Goal: Task Accomplishment & Management: Manage account settings

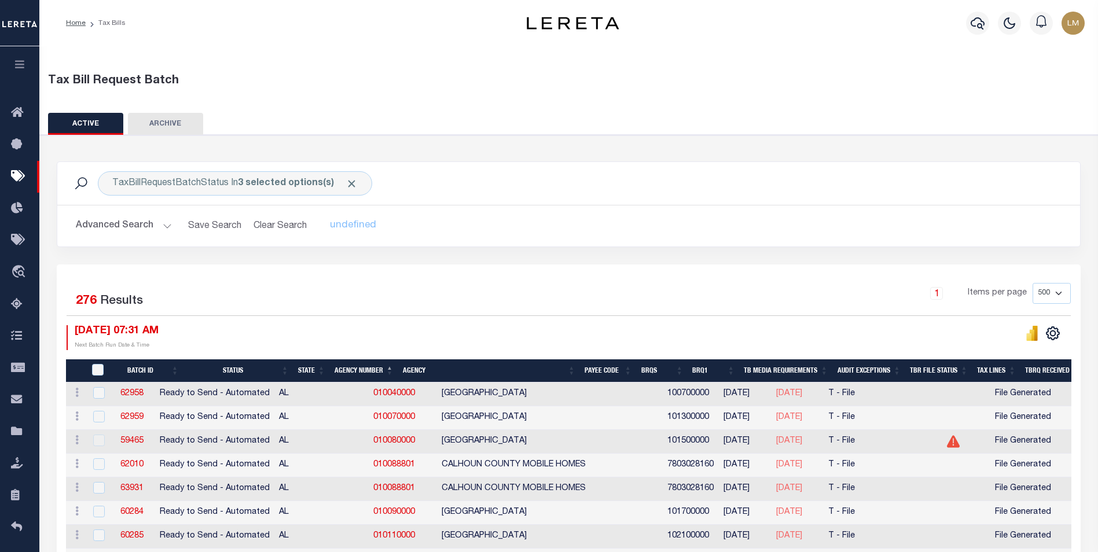
select select "500"
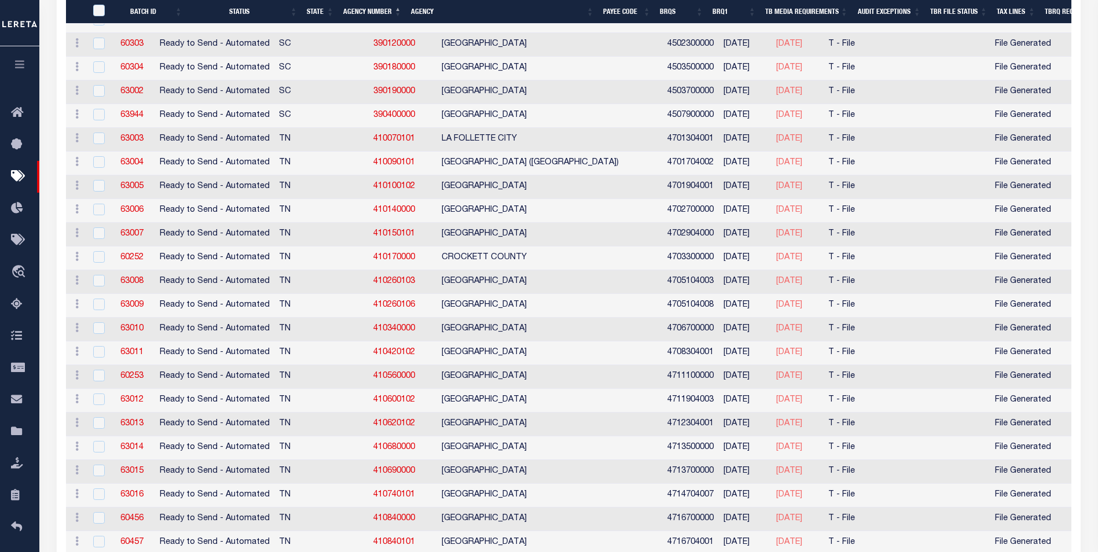
scroll to position [4993, 0]
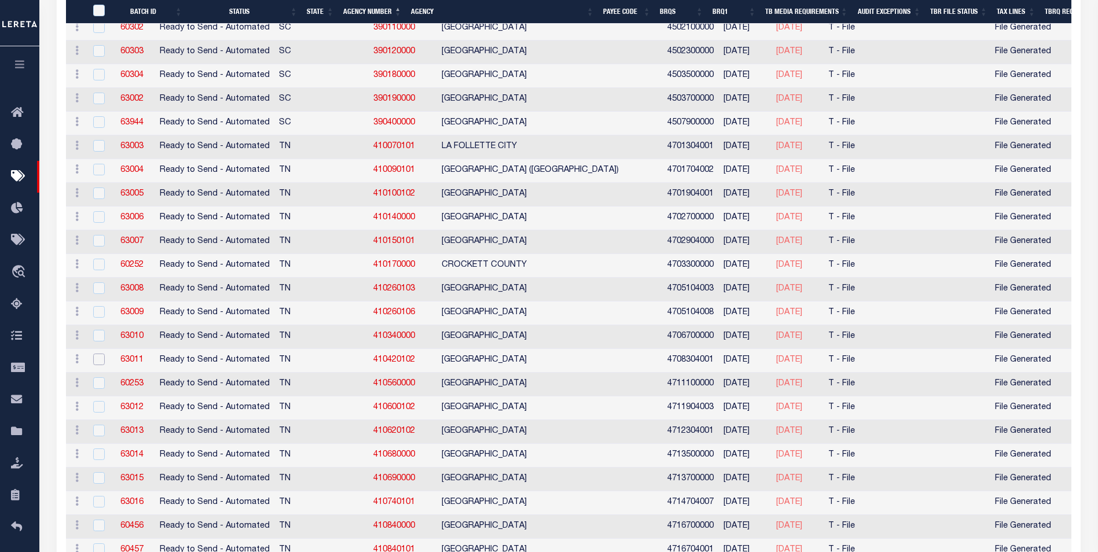
click at [94, 359] on input "checkbox" at bounding box center [99, 360] width 12 height 12
checkbox input "true"
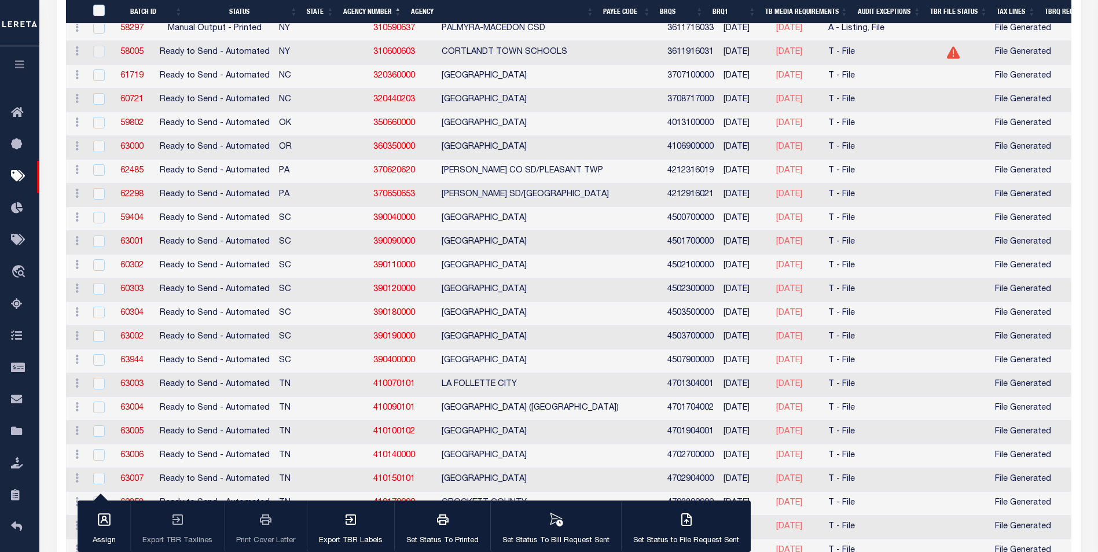
scroll to position [4660, 0]
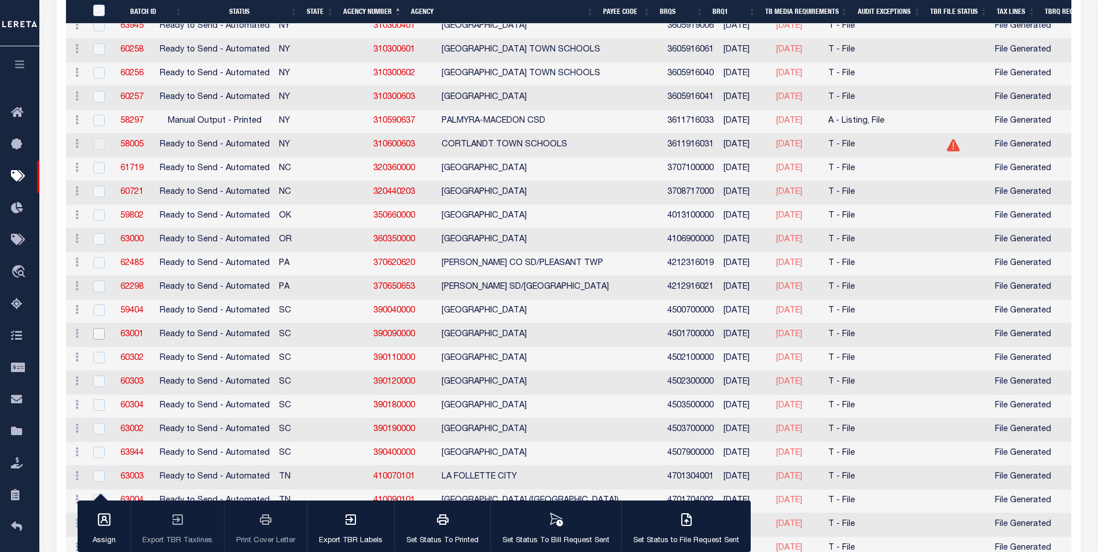
click at [95, 333] on input "checkbox" at bounding box center [99, 334] width 12 height 12
checkbox input "true"
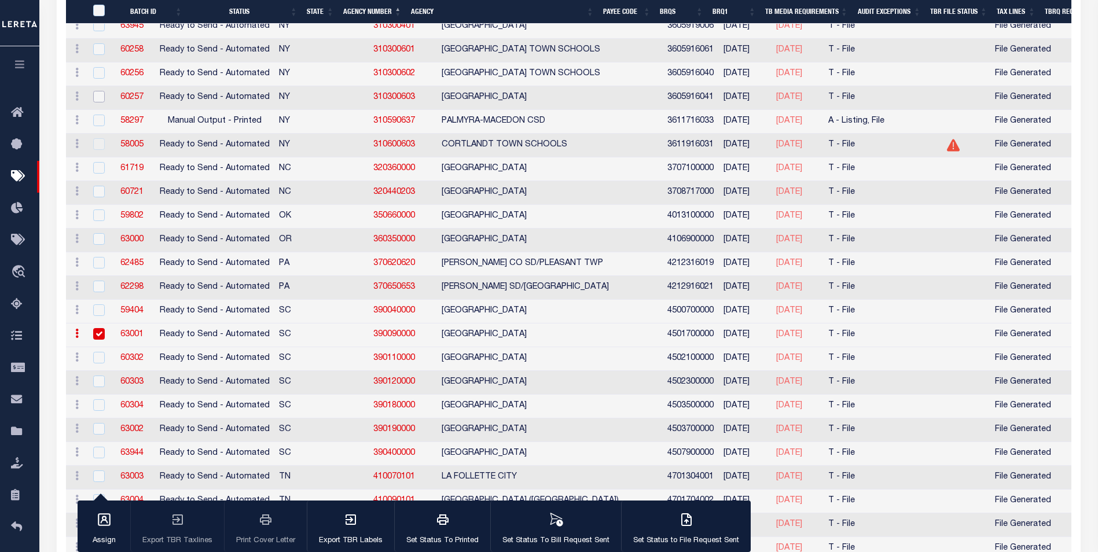
click at [97, 99] on input "checkbox" at bounding box center [99, 97] width 12 height 12
checkbox input "true"
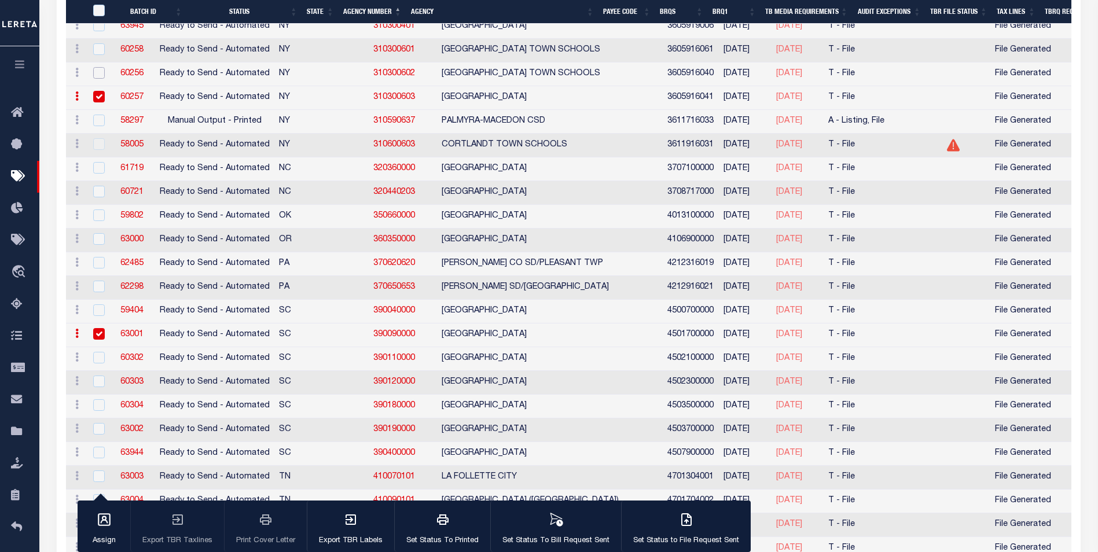
click at [96, 72] on input "checkbox" at bounding box center [99, 73] width 12 height 12
checkbox input "true"
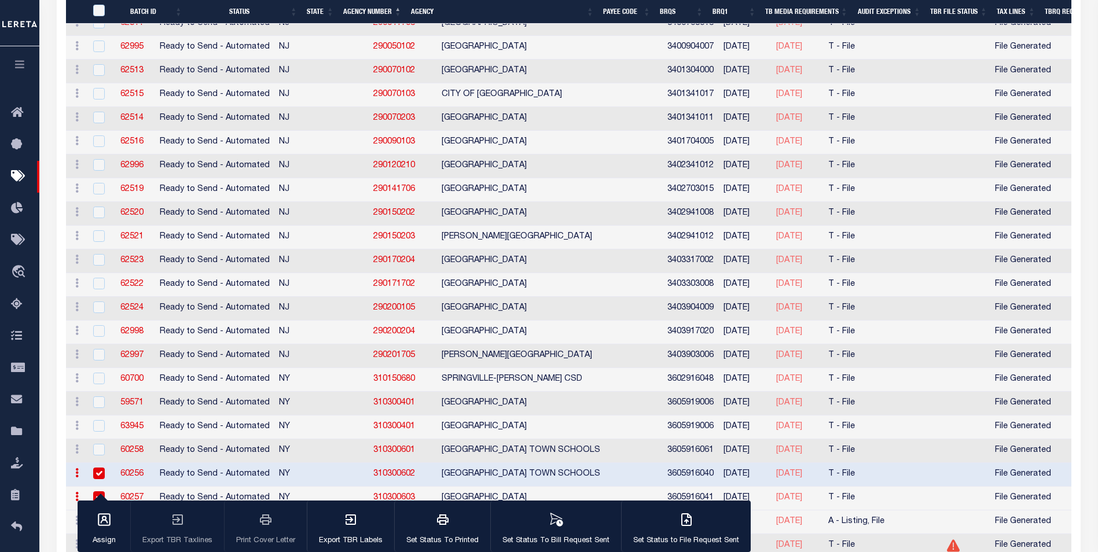
scroll to position [4244, 0]
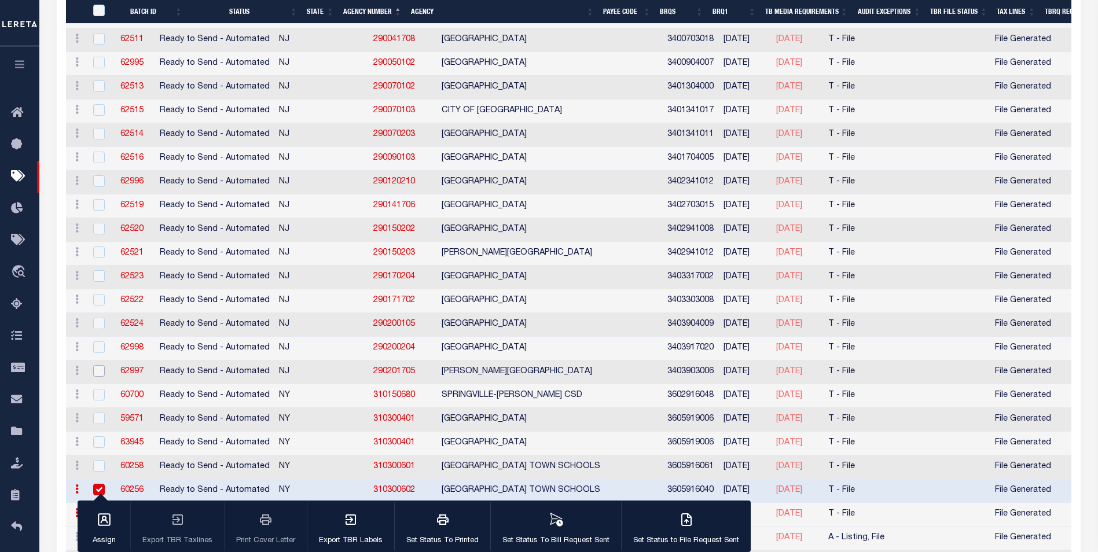
click at [95, 373] on input "checkbox" at bounding box center [99, 371] width 12 height 12
checkbox input "true"
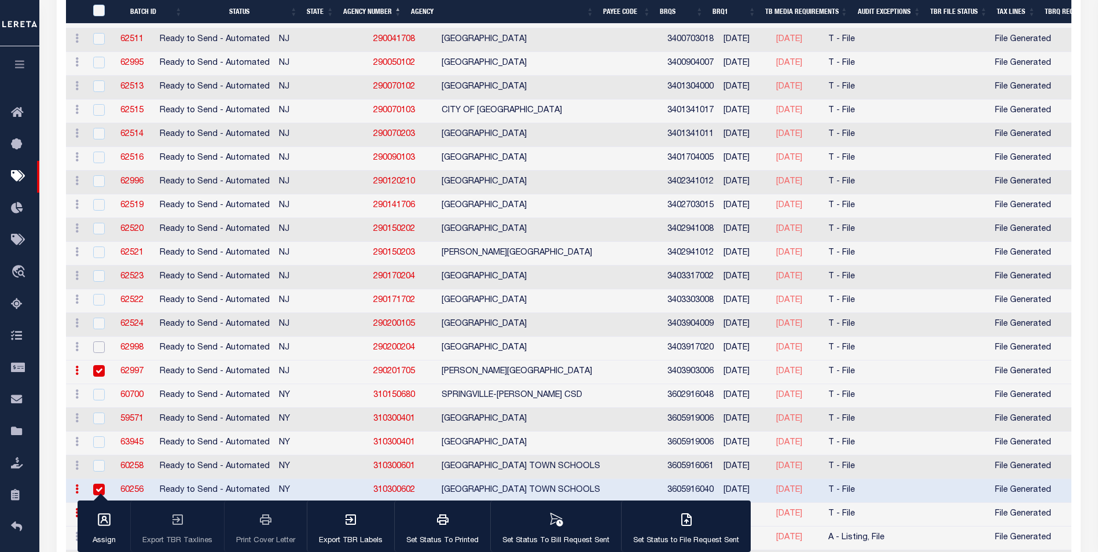
click at [97, 346] on input "checkbox" at bounding box center [99, 347] width 12 height 12
checkbox input "true"
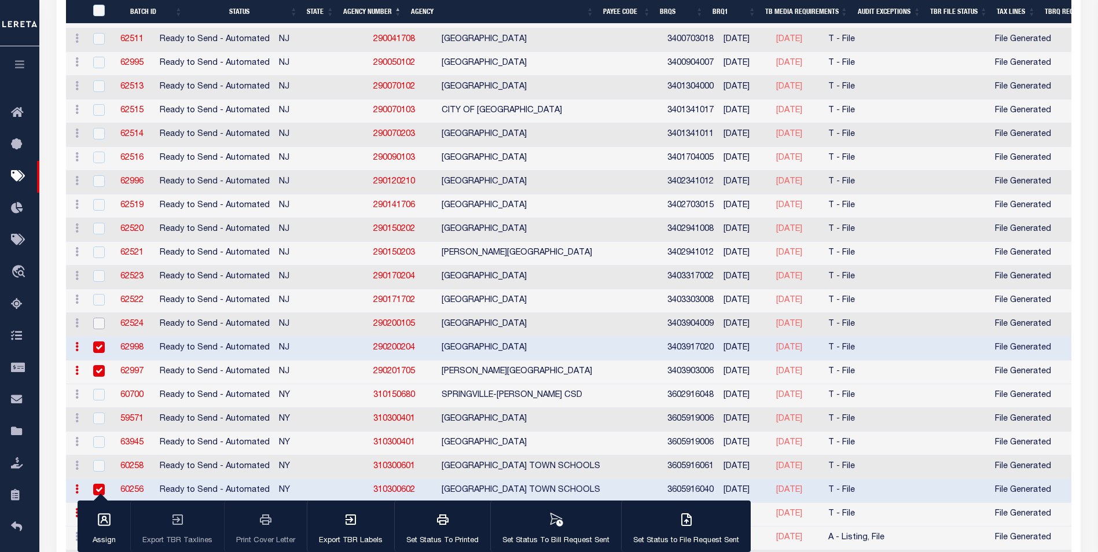
click at [98, 329] on input "checkbox" at bounding box center [99, 324] width 12 height 12
checkbox input "true"
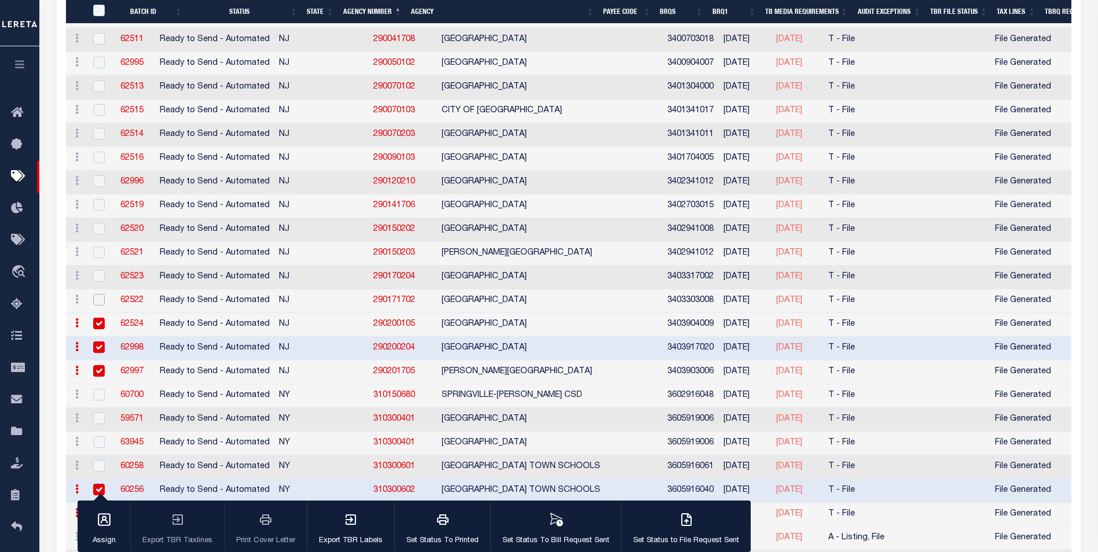
click at [97, 299] on input "checkbox" at bounding box center [99, 300] width 12 height 12
checkbox input "true"
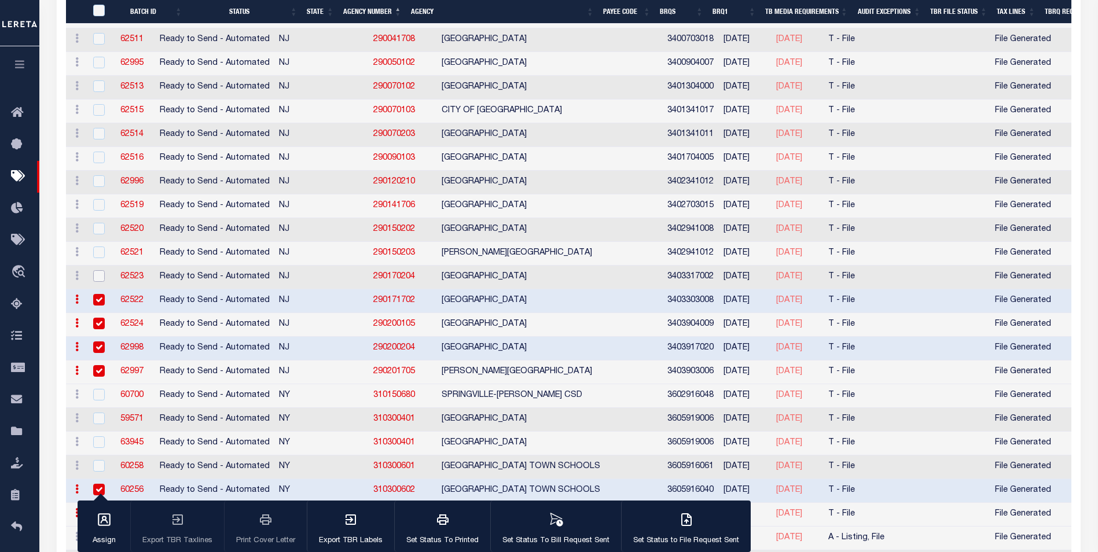
click at [97, 278] on input "checkbox" at bounding box center [99, 276] width 12 height 12
checkbox input "true"
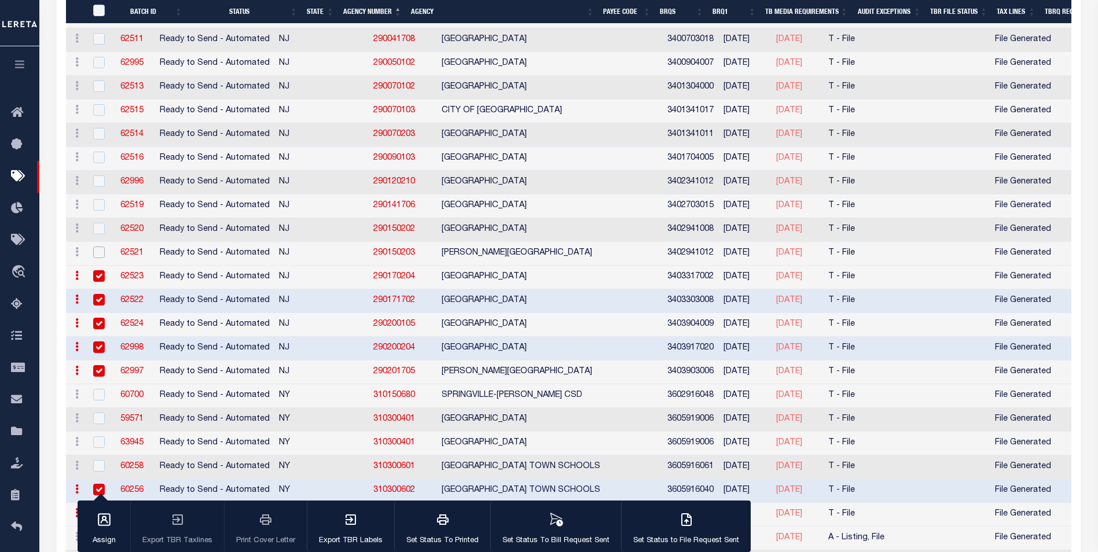
click at [98, 253] on input "checkbox" at bounding box center [99, 253] width 12 height 12
checkbox input "true"
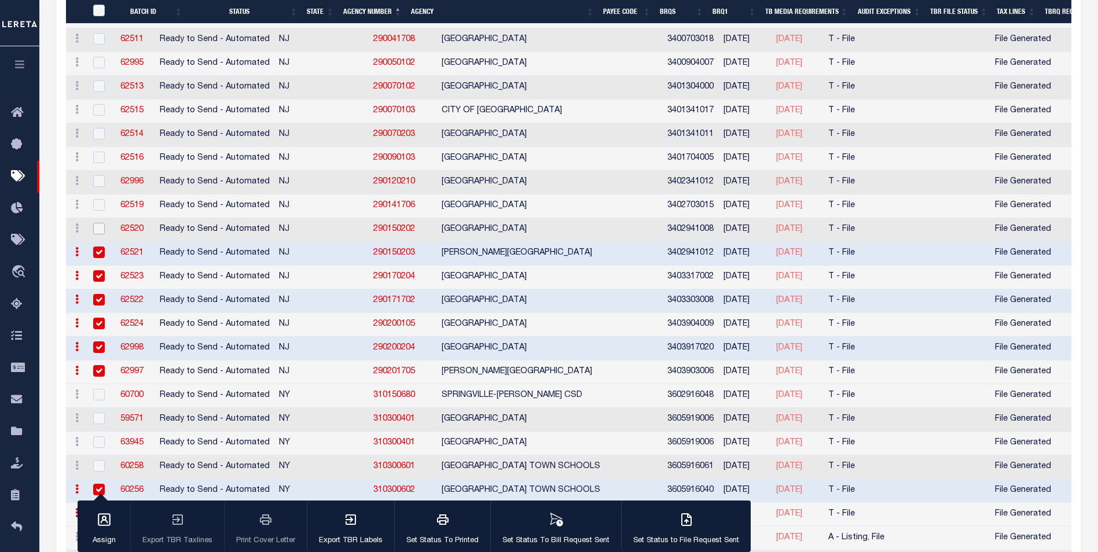
click at [100, 229] on input "checkbox" at bounding box center [99, 229] width 12 height 12
checkbox input "true"
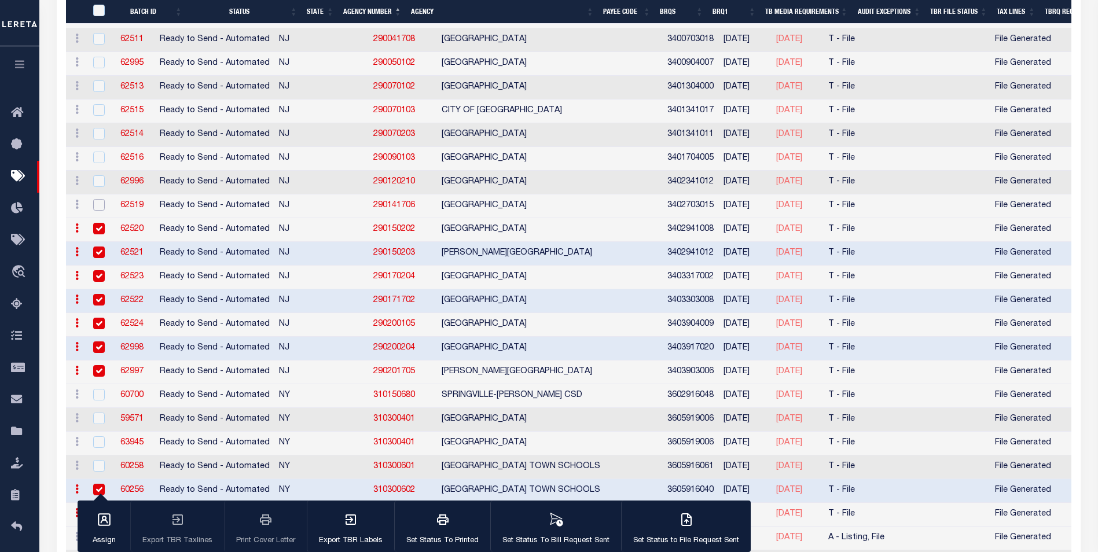
click at [102, 207] on input "checkbox" at bounding box center [99, 205] width 12 height 12
checkbox input "true"
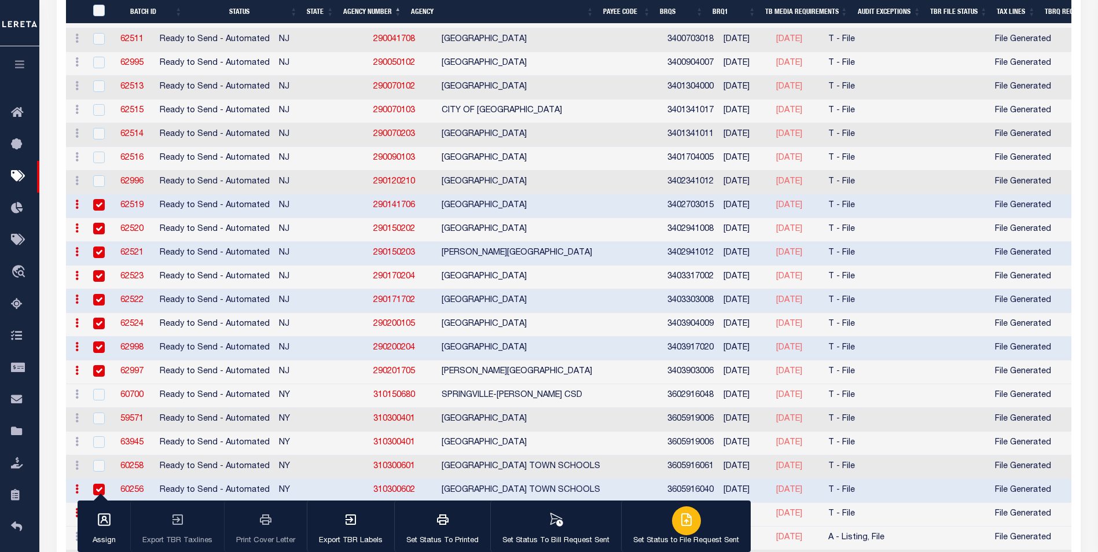
click at [701, 525] on button "Set Status to File Request Sent" at bounding box center [686, 527] width 130 height 52
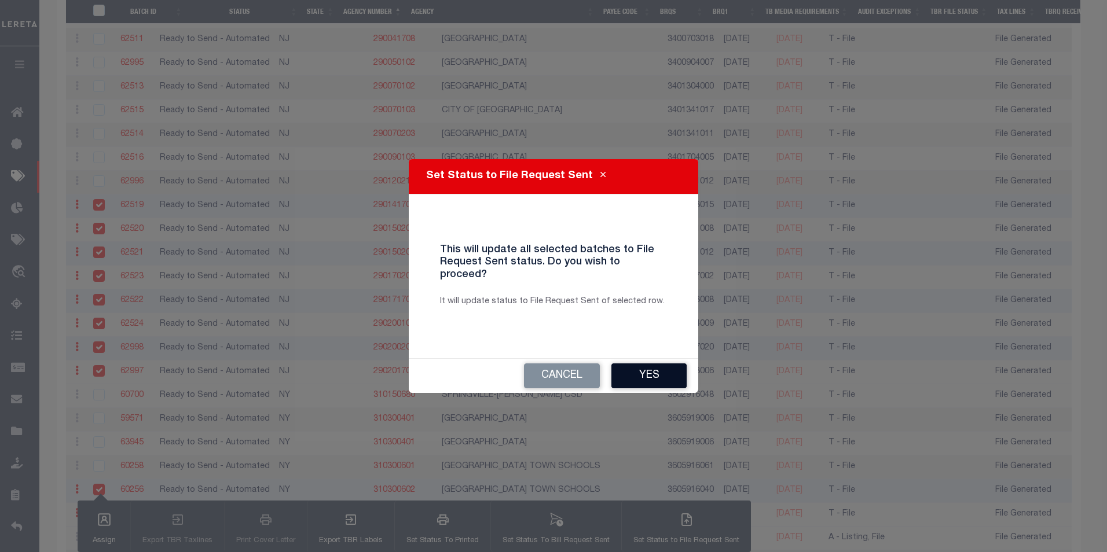
click at [664, 367] on button "Yes" at bounding box center [648, 375] width 75 height 25
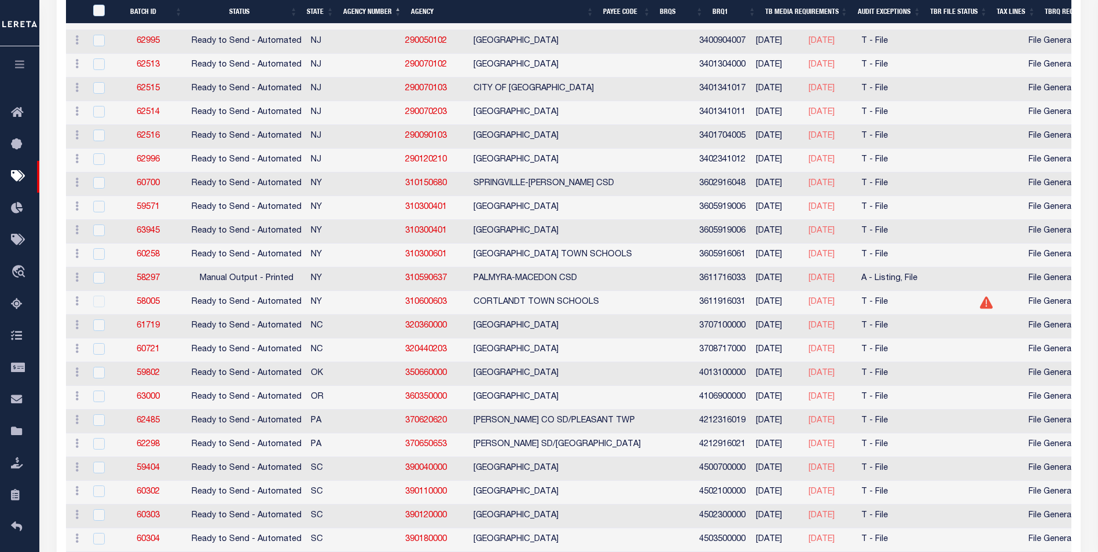
scroll to position [4245, 0]
